Goal: Transaction & Acquisition: Purchase product/service

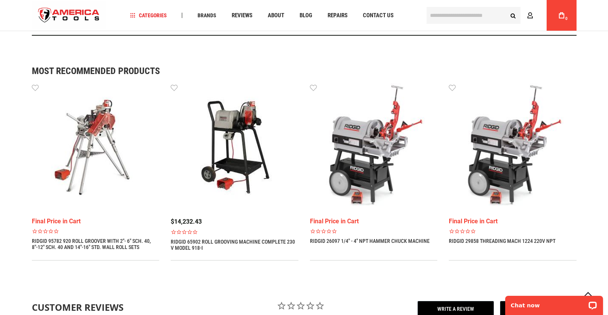
scroll to position [671, 0]
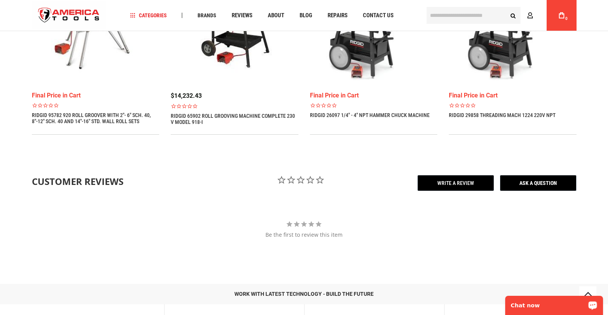
click at [557, 304] on p "Chat now" at bounding box center [549, 305] width 76 height 6
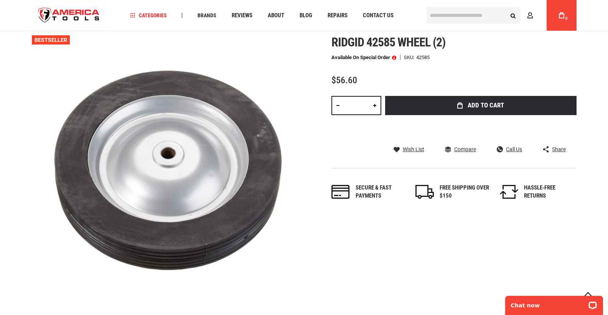
scroll to position [77, 0]
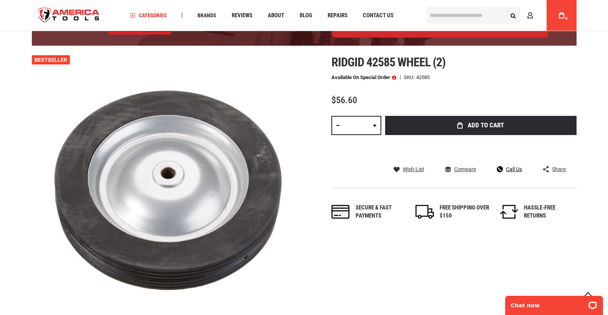
click at [514, 171] on span "Call Us" at bounding box center [514, 168] width 16 height 5
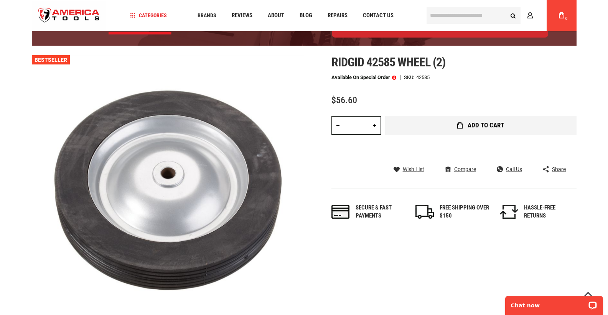
click at [486, 123] on span "Add to Cart" at bounding box center [486, 125] width 36 height 7
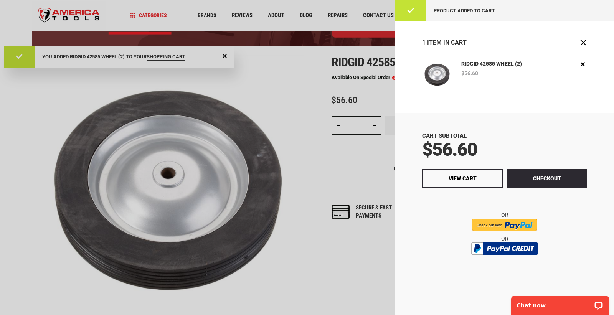
scroll to position [0, 0]
click at [550, 180] on button "Checkout" at bounding box center [546, 178] width 81 height 19
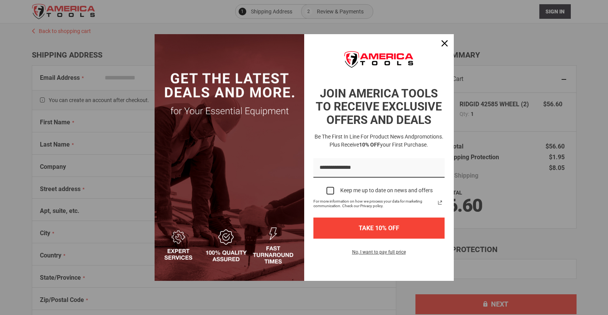
select select "**"
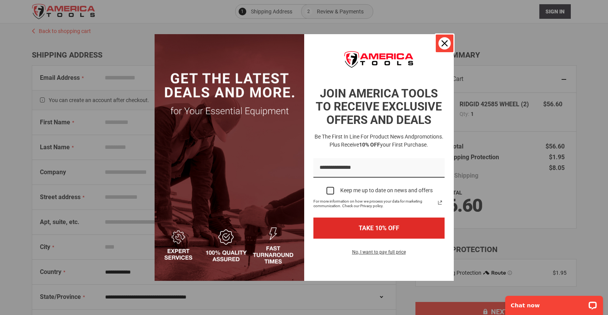
click at [443, 44] on icon "close icon" at bounding box center [445, 43] width 6 height 6
